Goal: Task Accomplishment & Management: Use online tool/utility

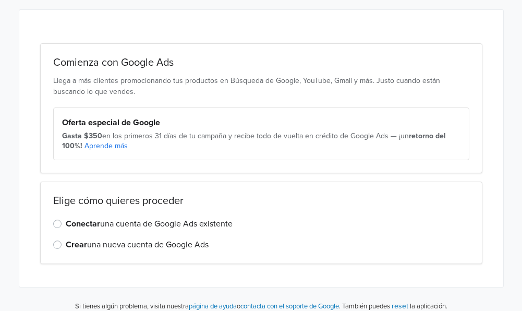
scroll to position [153, 0]
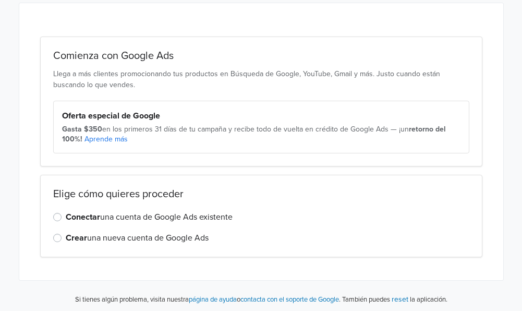
click at [66, 215] on label "Conectar una cuenta de Google Ads existente" at bounding box center [149, 217] width 167 height 13
click at [0, 0] on input "Conectar una cuenta de Google Ads existente" at bounding box center [0, 0] width 0 height 0
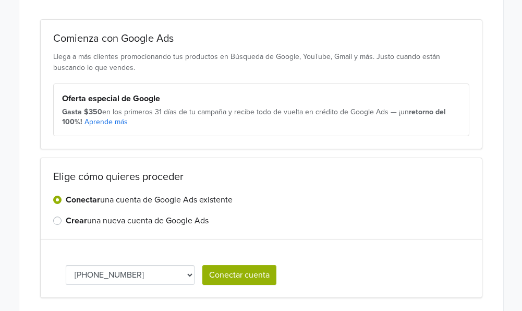
scroll to position [211, 0]
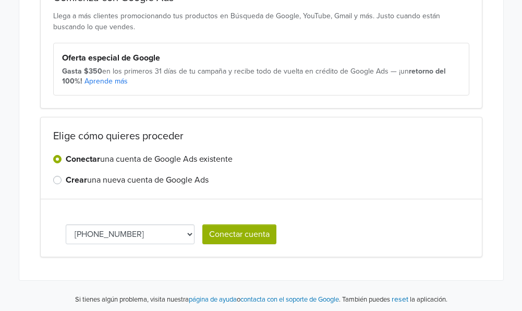
click at [231, 230] on button "Conectar cuenta" at bounding box center [239, 234] width 74 height 20
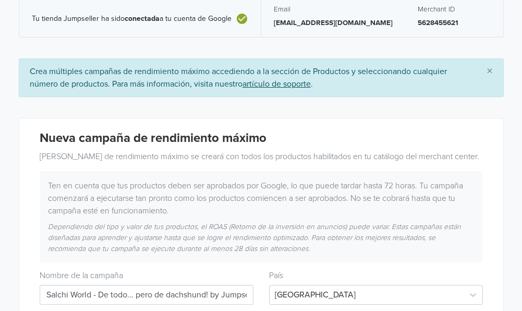
scroll to position [0, 0]
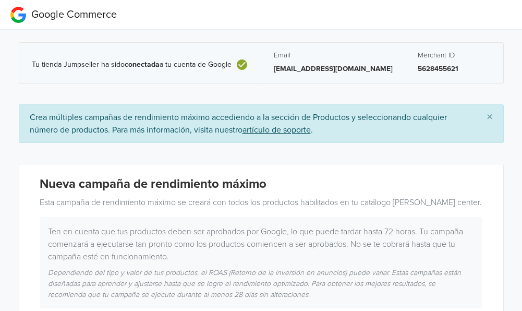
scroll to position [619, 0]
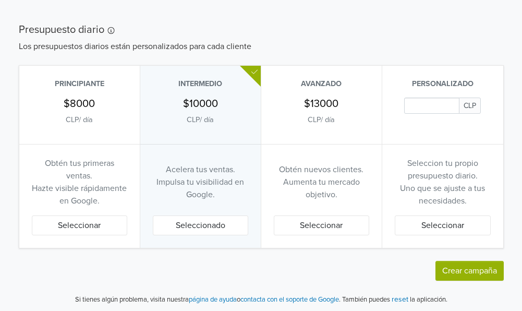
click at [423, 112] on input "Daily Custom Budget" at bounding box center [431, 105] width 55 height 16
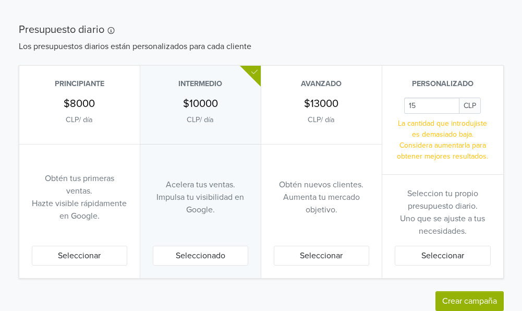
type input "1"
click at [461, 254] on button "Seleccionar" at bounding box center [443, 256] width 96 height 20
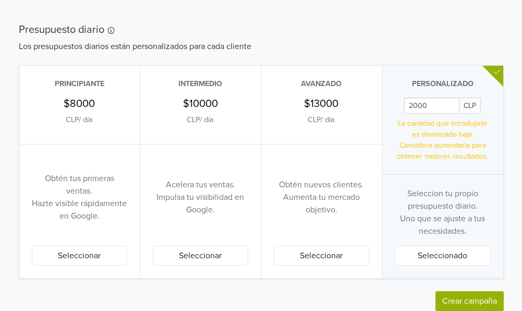
drag, startPoint x: 439, startPoint y: 107, endPoint x: 365, endPoint y: 100, distance: 74.9
click at [365, 100] on div "Principiante $8000 CLP / día Obtén tus primeras ventas. Hazte visible rápidamen…" at bounding box center [261, 172] width 485 height 214
type input "3"
type input "7"
type input "8"
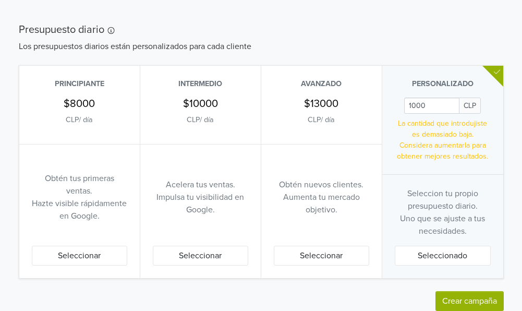
type input "1000"
